Goal: Task Accomplishment & Management: Use online tool/utility

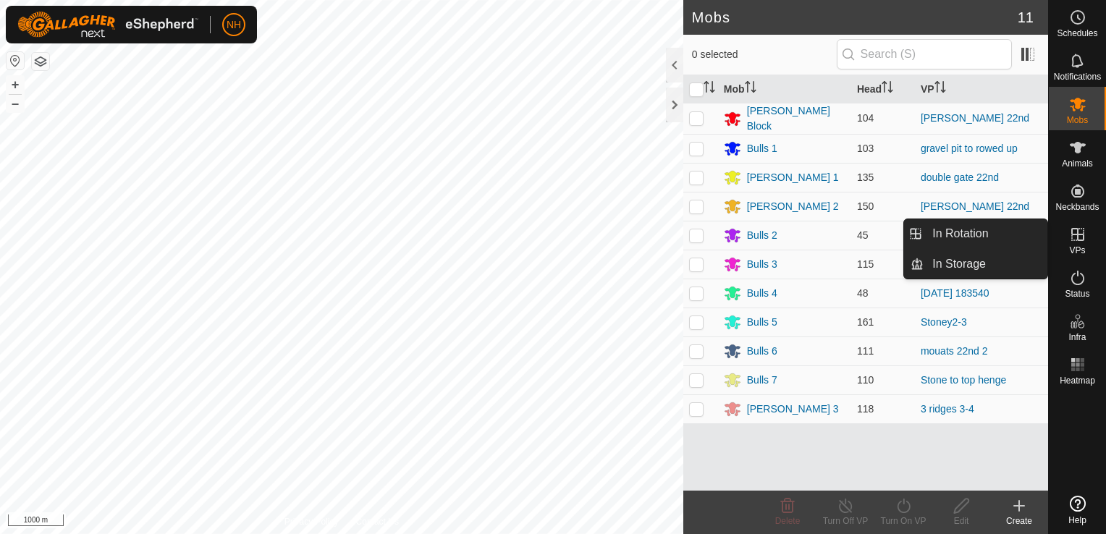
click at [1076, 233] on icon at bounding box center [1077, 234] width 17 height 17
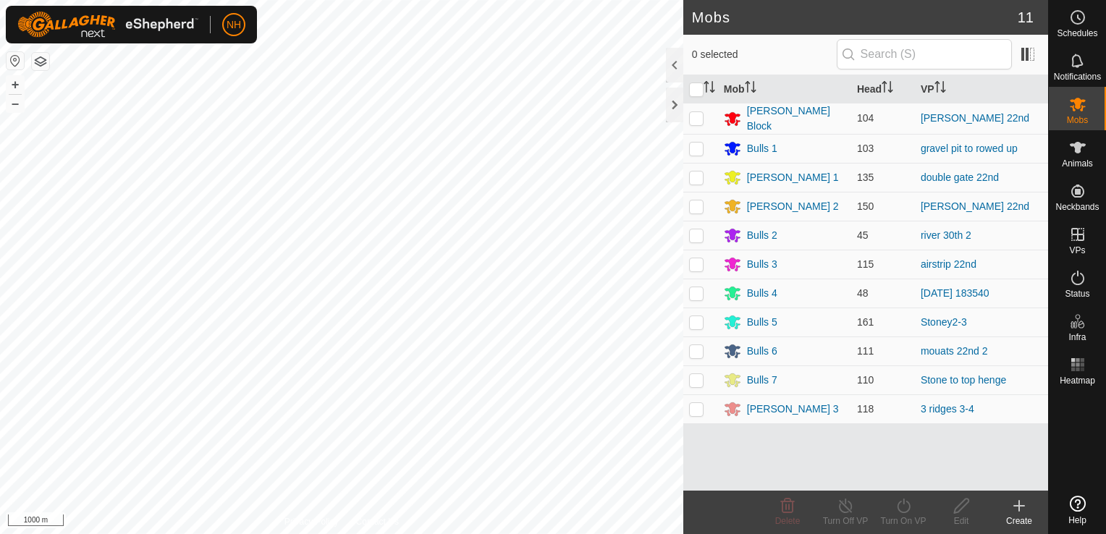
click at [1015, 508] on icon at bounding box center [1018, 505] width 17 height 17
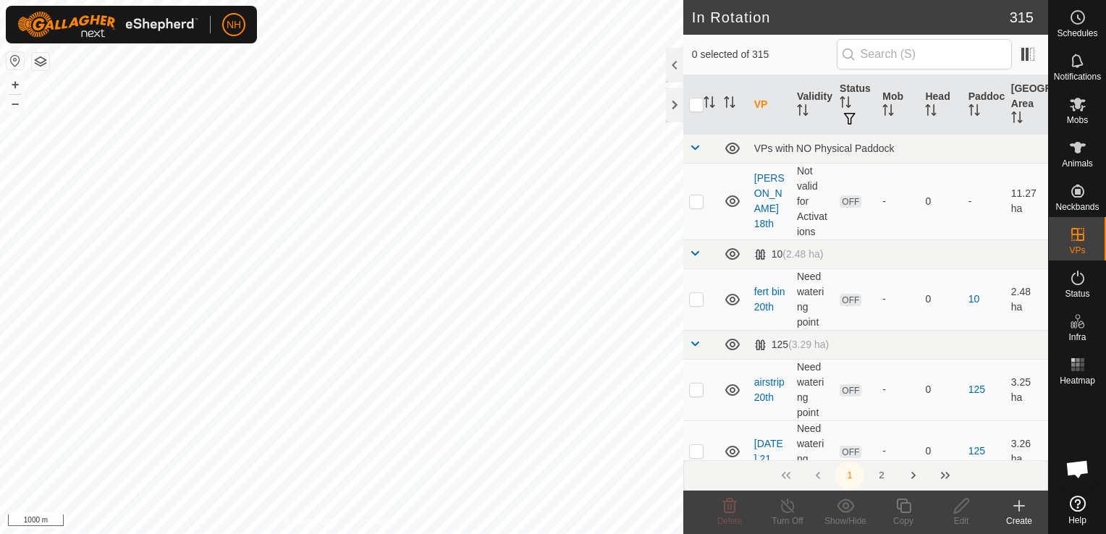
click at [1021, 505] on icon at bounding box center [1018, 505] width 17 height 17
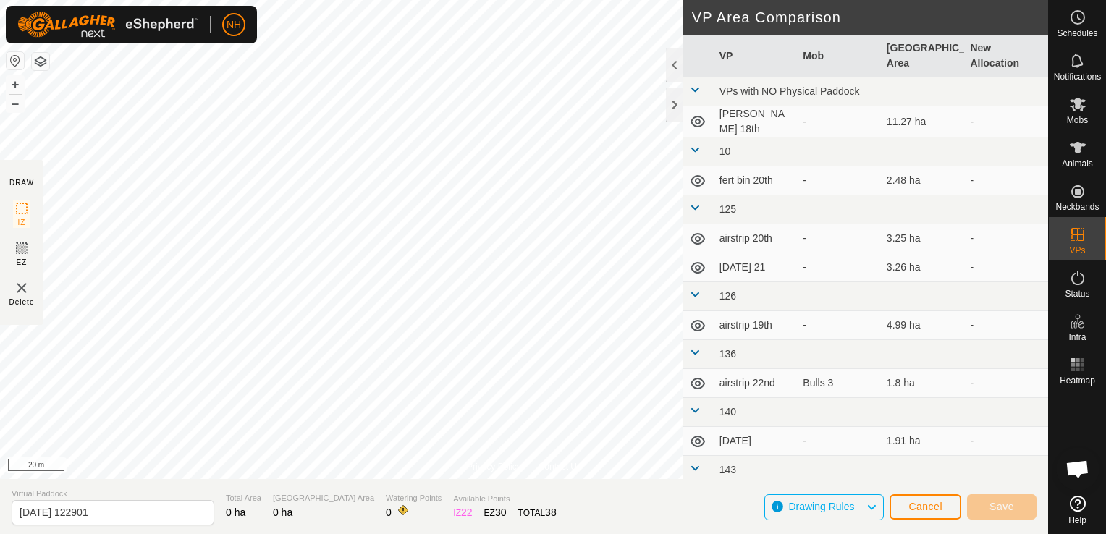
click at [350, 533] on html "NH Schedules Notifications Mobs Animals Neckbands VPs Status Infra Heatmap Help…" at bounding box center [553, 267] width 1106 height 534
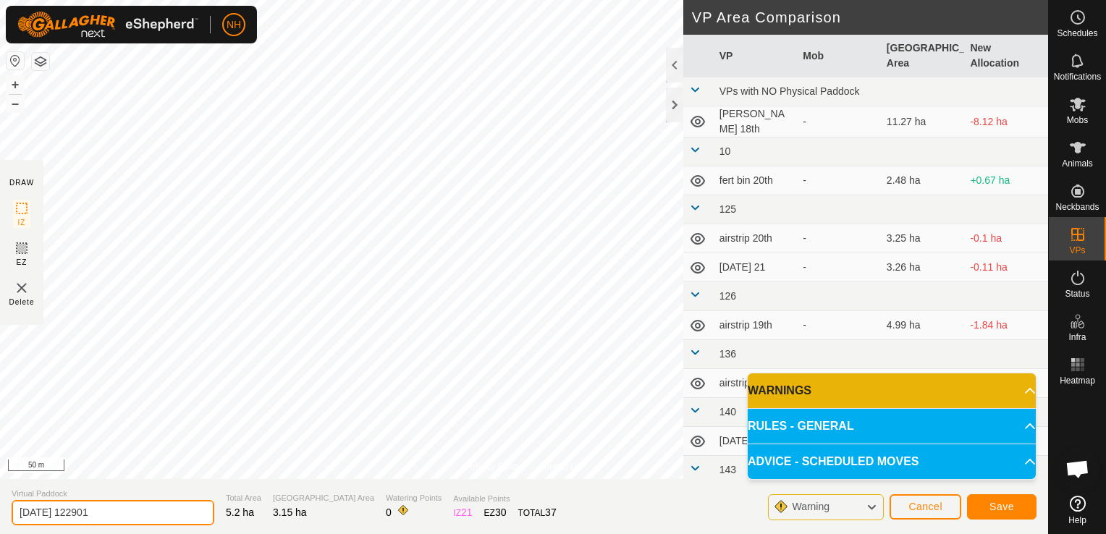
click at [177, 512] on input "2025-09-22 122901" at bounding box center [113, 512] width 203 height 25
type input "2"
type input "[PERSON_NAME] 22nd new"
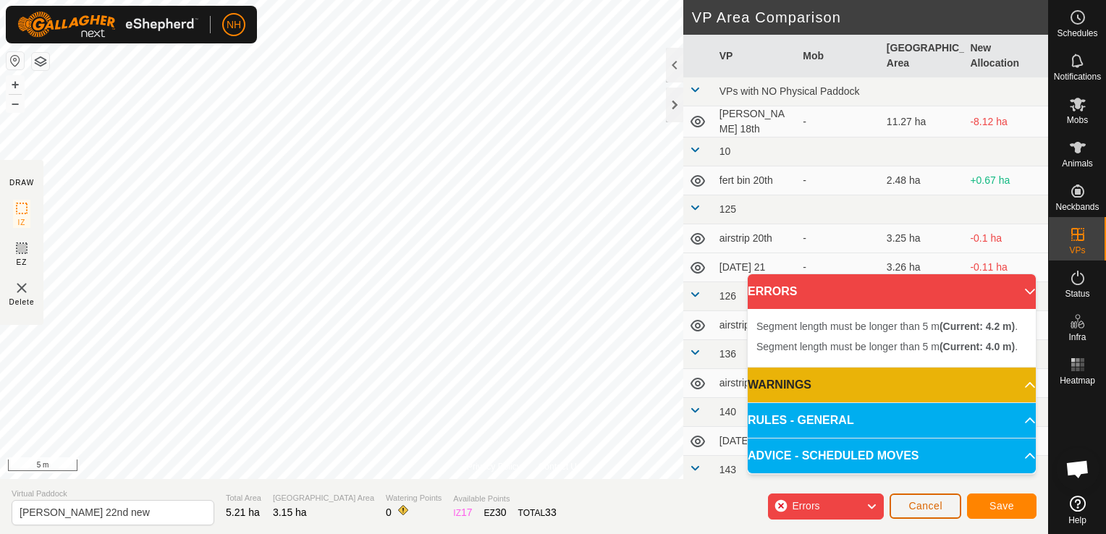
click at [912, 502] on span "Cancel" at bounding box center [925, 506] width 34 height 12
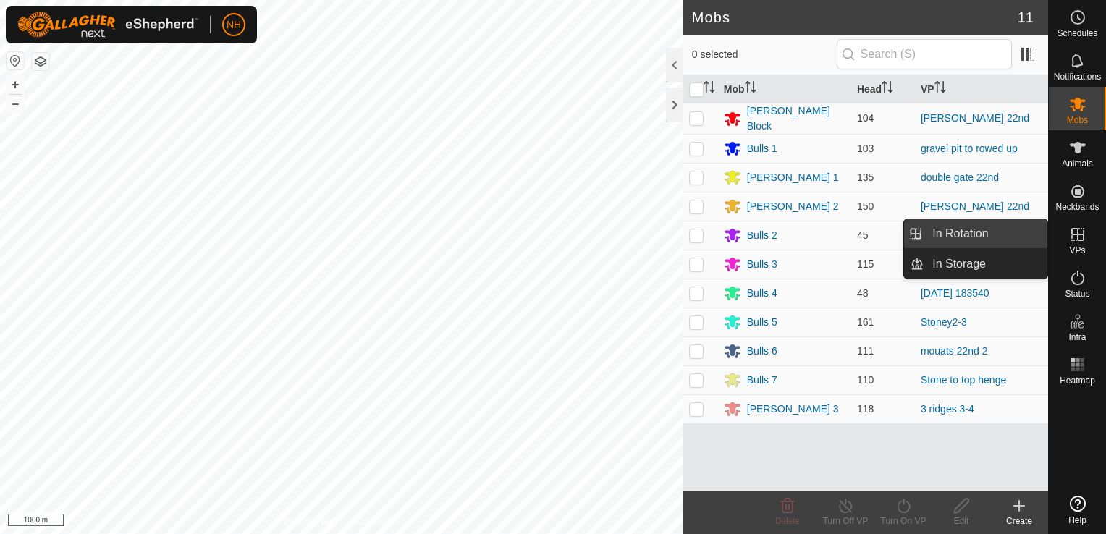
click at [1000, 232] on link "In Rotation" at bounding box center [986, 233] width 124 height 29
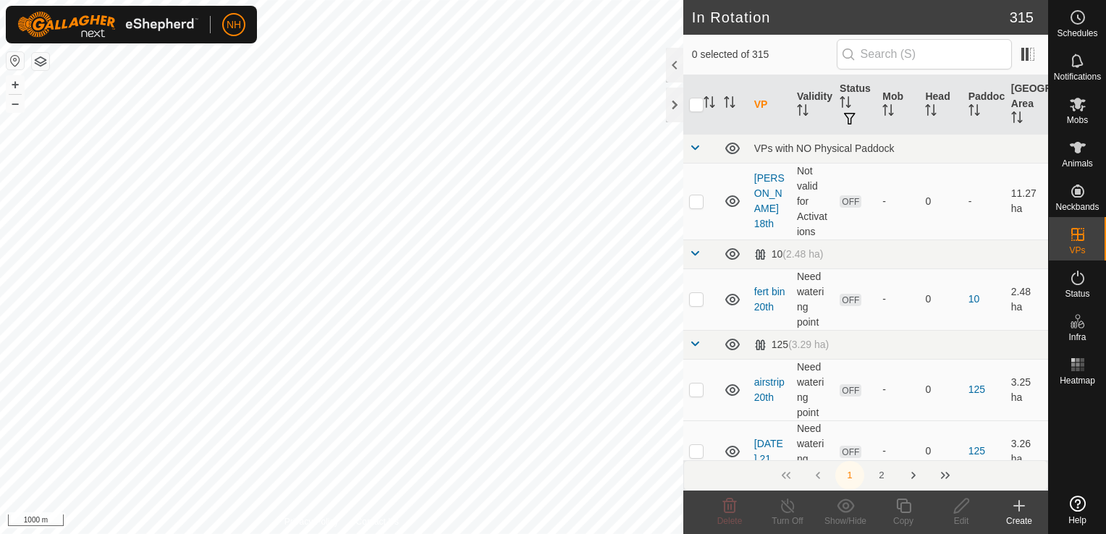
click at [1020, 510] on icon at bounding box center [1018, 505] width 17 height 17
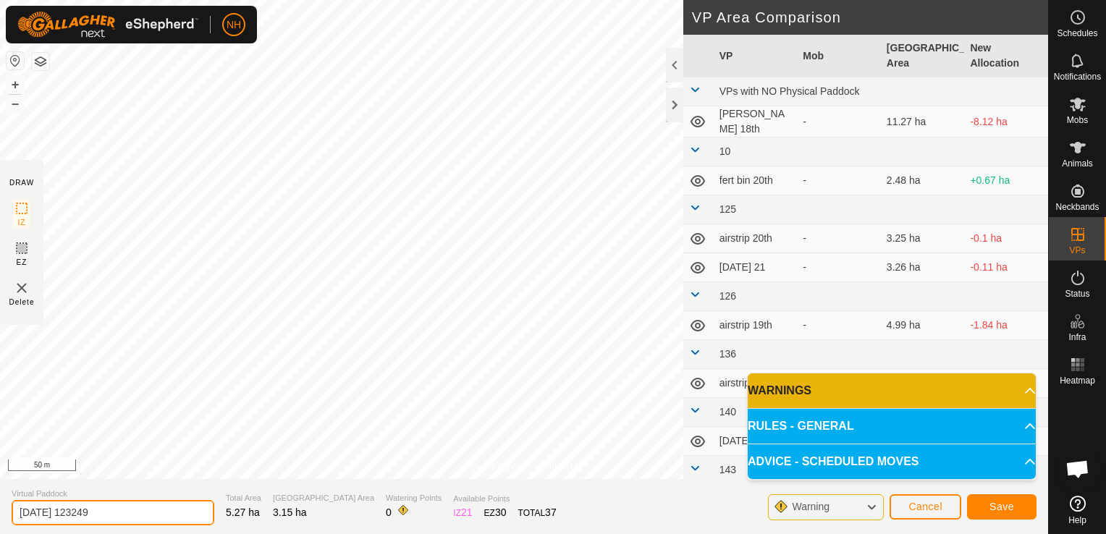
click at [137, 517] on input "[DATE] 123249" at bounding box center [113, 512] width 203 height 25
type input "2"
type input "[PERSON_NAME] 22nd new"
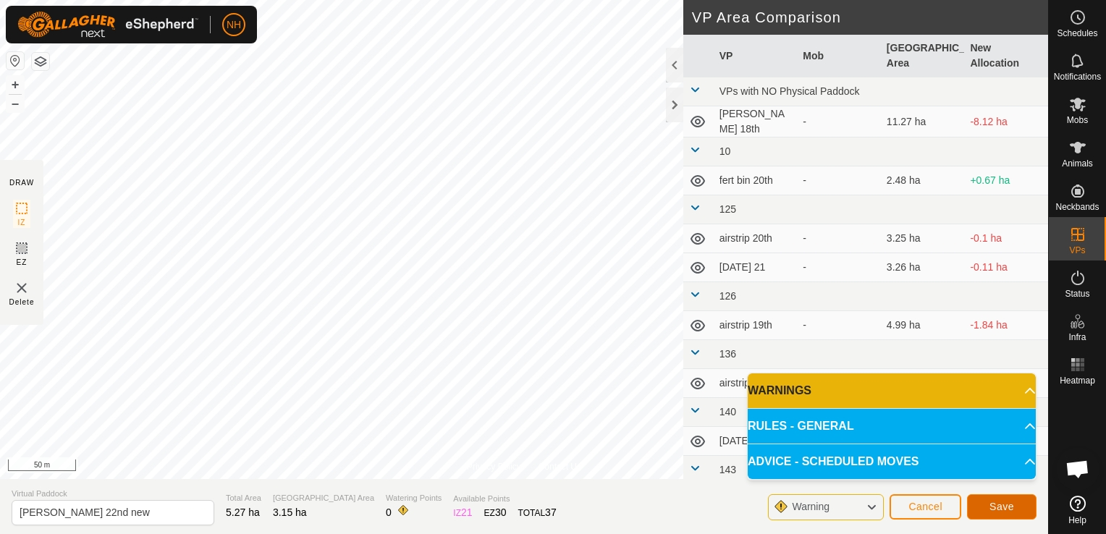
click at [994, 505] on span "Save" at bounding box center [1001, 507] width 25 height 12
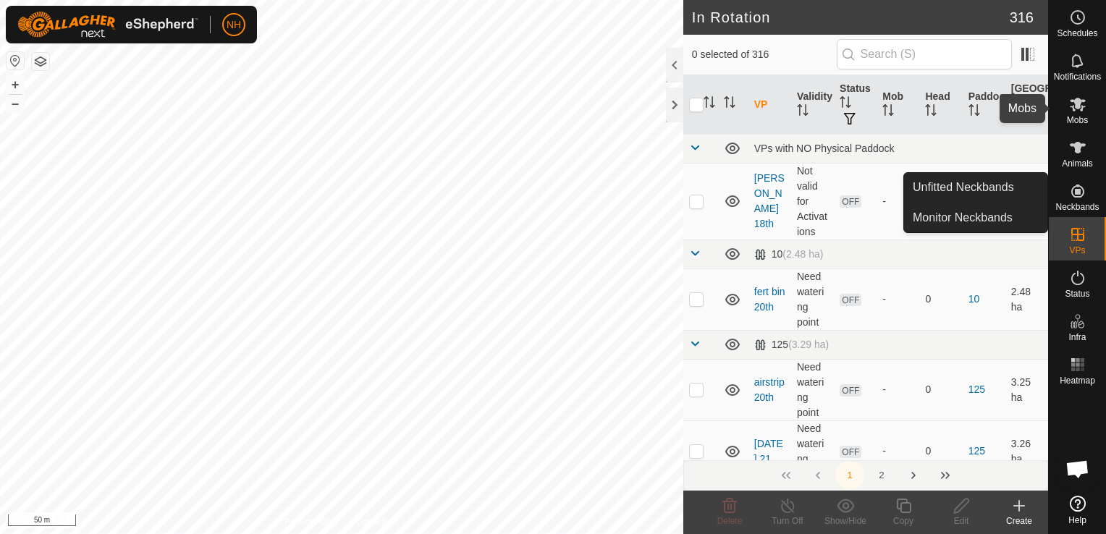
click at [1071, 98] on icon at bounding box center [1077, 104] width 17 height 17
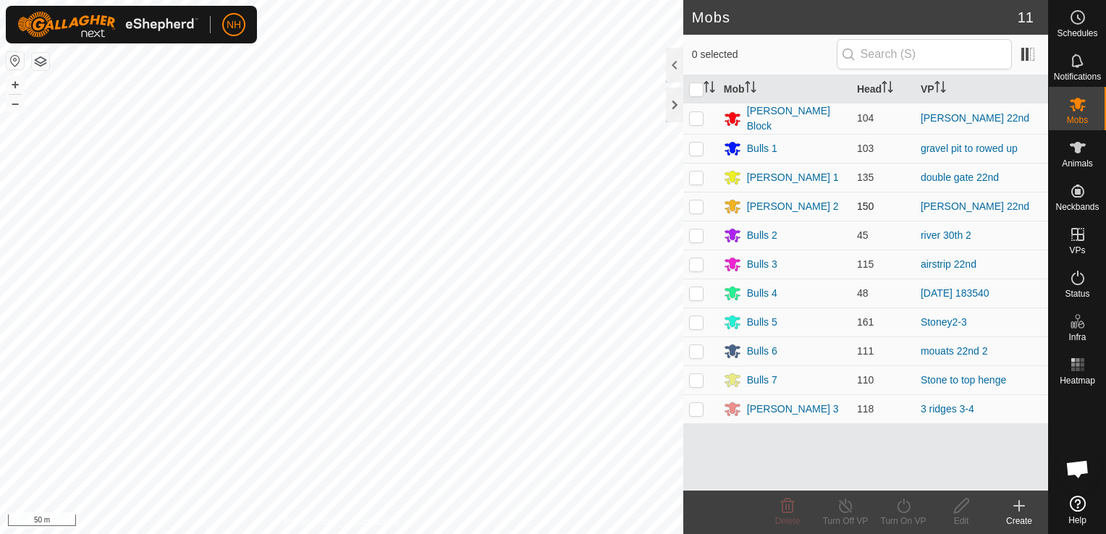
click at [693, 207] on p-checkbox at bounding box center [696, 206] width 14 height 12
checkbox input "true"
click at [905, 507] on icon at bounding box center [904, 505] width 18 height 17
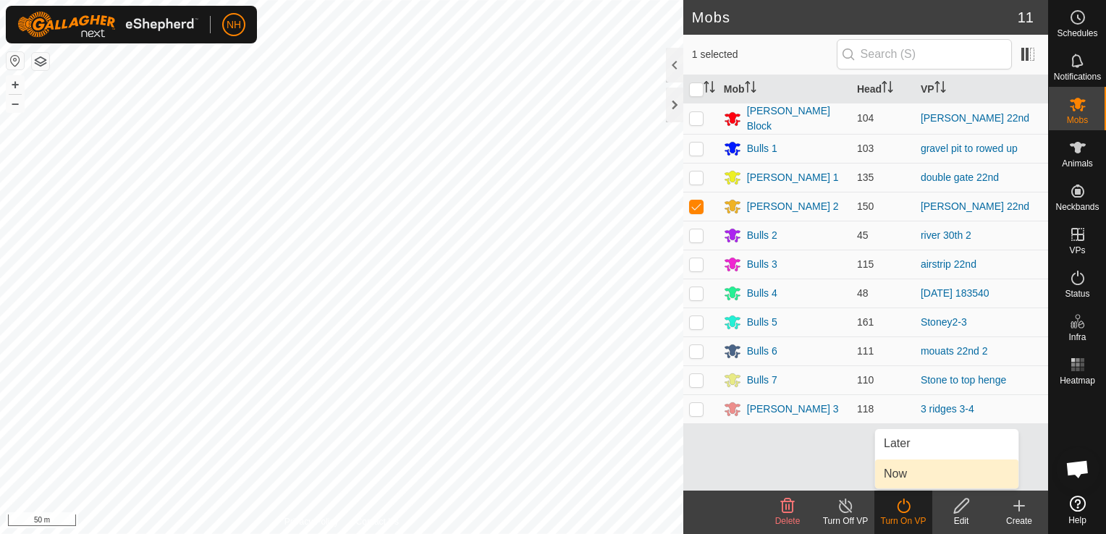
click at [900, 470] on link "Now" at bounding box center [946, 474] width 143 height 29
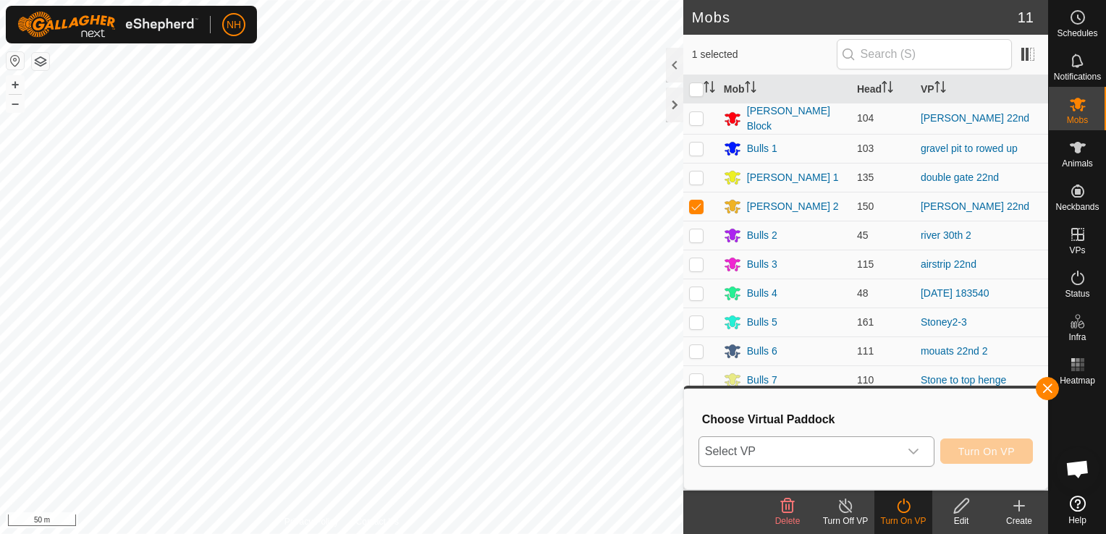
click at [845, 450] on span "Select VP" at bounding box center [799, 451] width 200 height 29
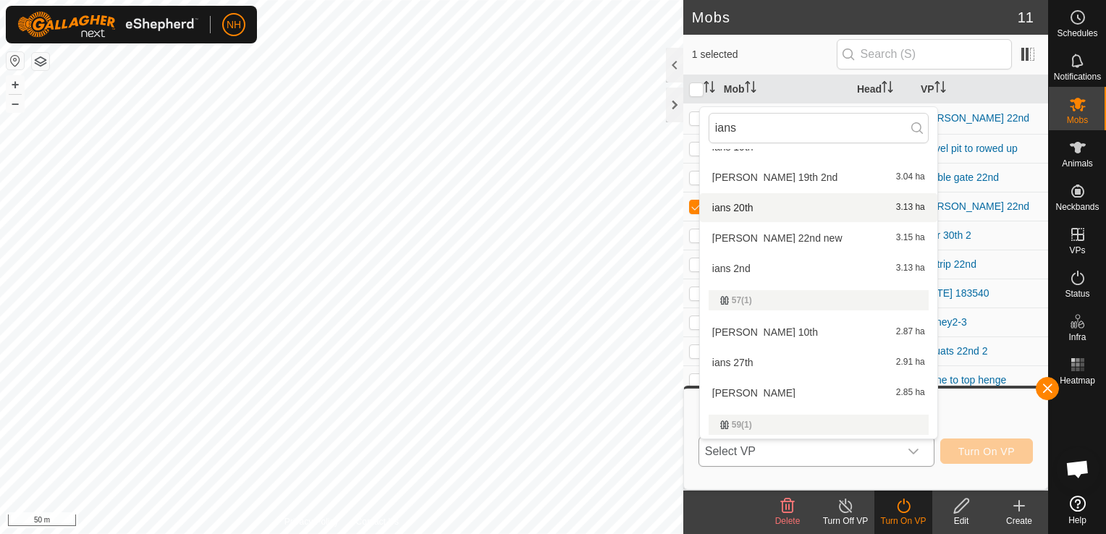
scroll to position [362, 0]
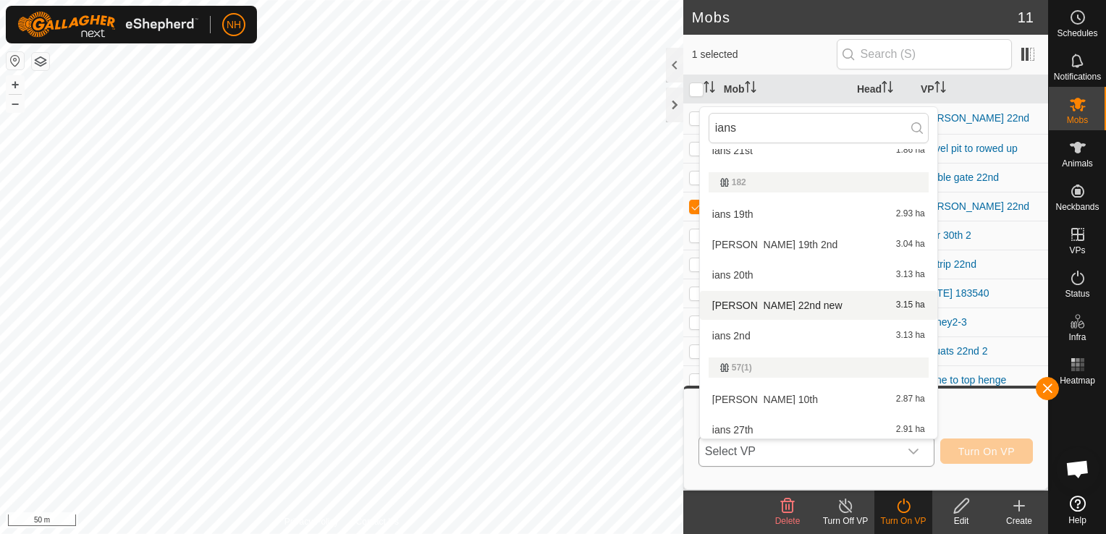
type input "ians"
click at [750, 305] on li "[PERSON_NAME] 22nd new 3.15 ha" at bounding box center [818, 305] width 237 height 29
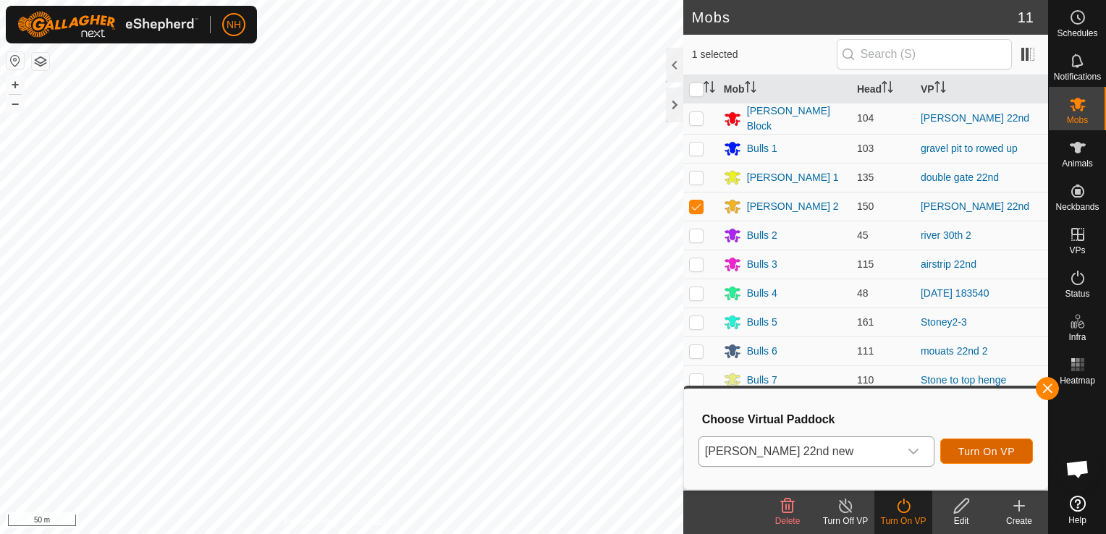
click at [987, 453] on span "Turn On VP" at bounding box center [986, 452] width 56 height 12
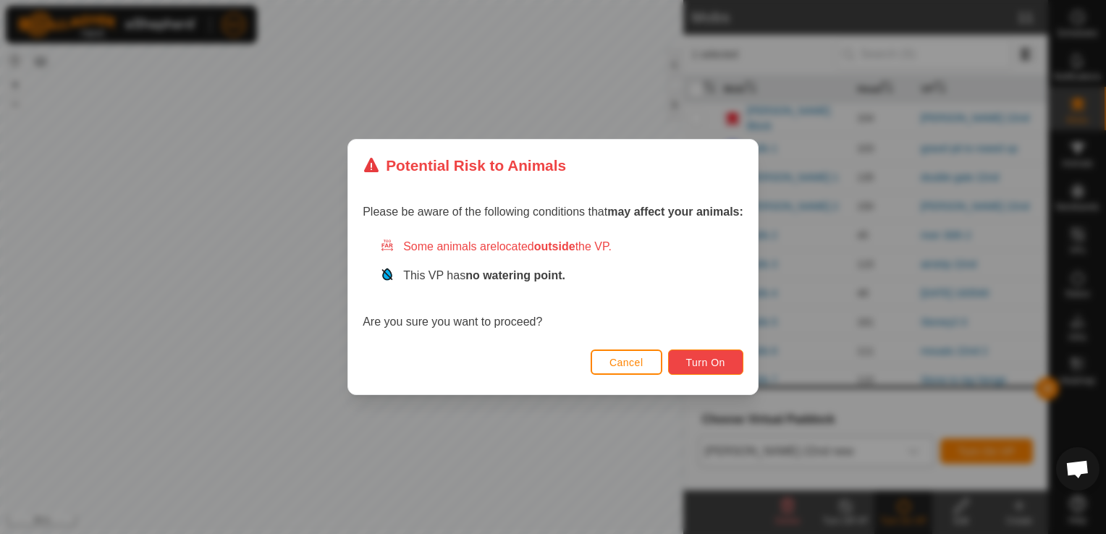
click at [707, 360] on span "Turn On" at bounding box center [705, 363] width 39 height 12
